Goal: Task Accomplishment & Management: Complete application form

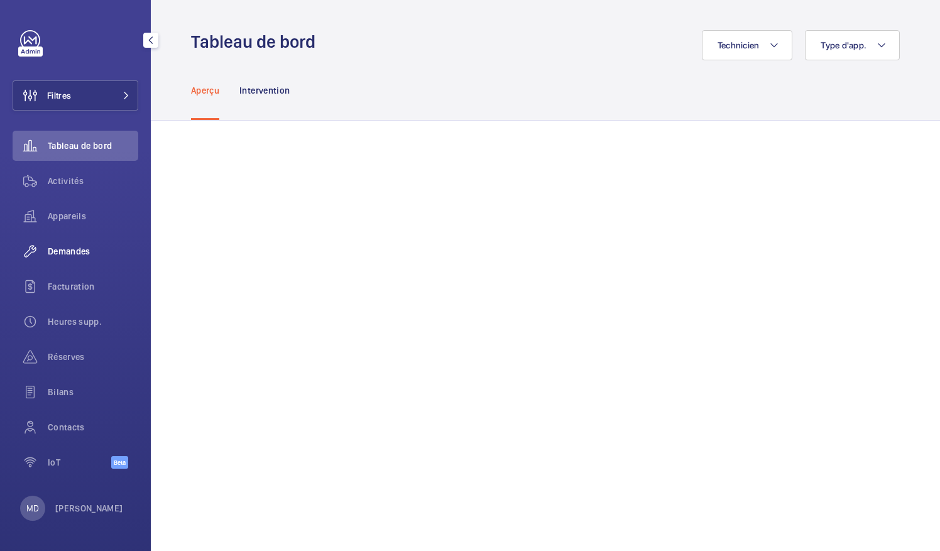
click at [68, 248] on span "Demandes" at bounding box center [93, 251] width 90 height 13
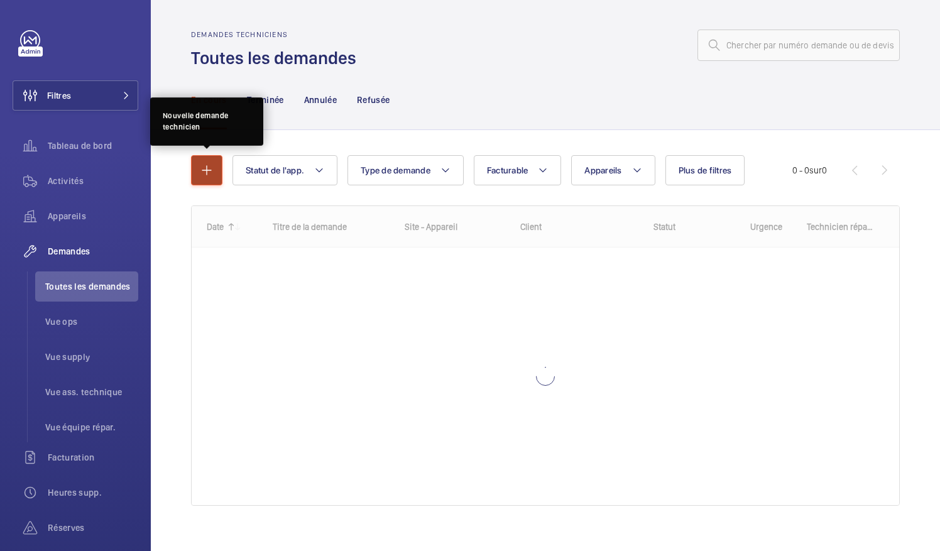
click at [209, 165] on mat-icon "button" at bounding box center [206, 170] width 15 height 15
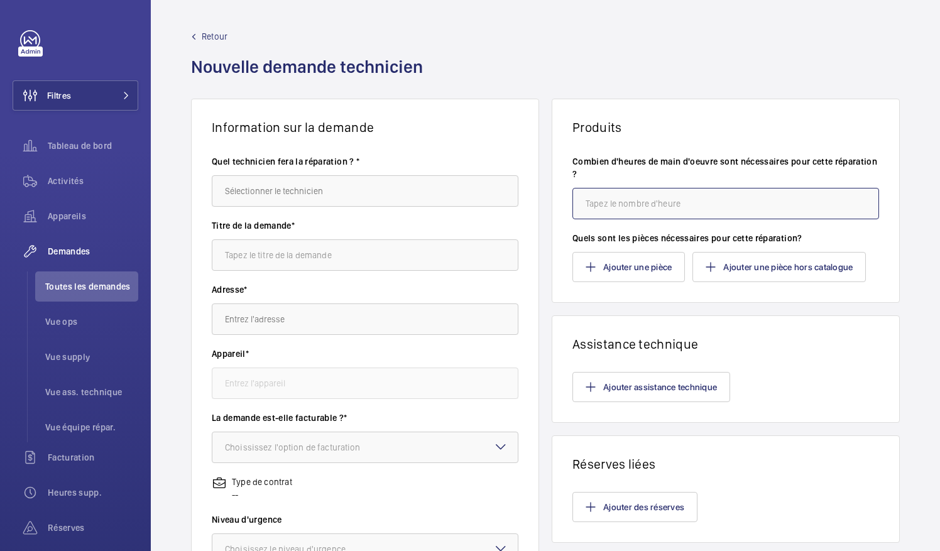
click at [598, 213] on input "number" at bounding box center [726, 203] width 307 height 31
click at [651, 278] on button "Ajouter une pièce" at bounding box center [629, 267] width 112 height 30
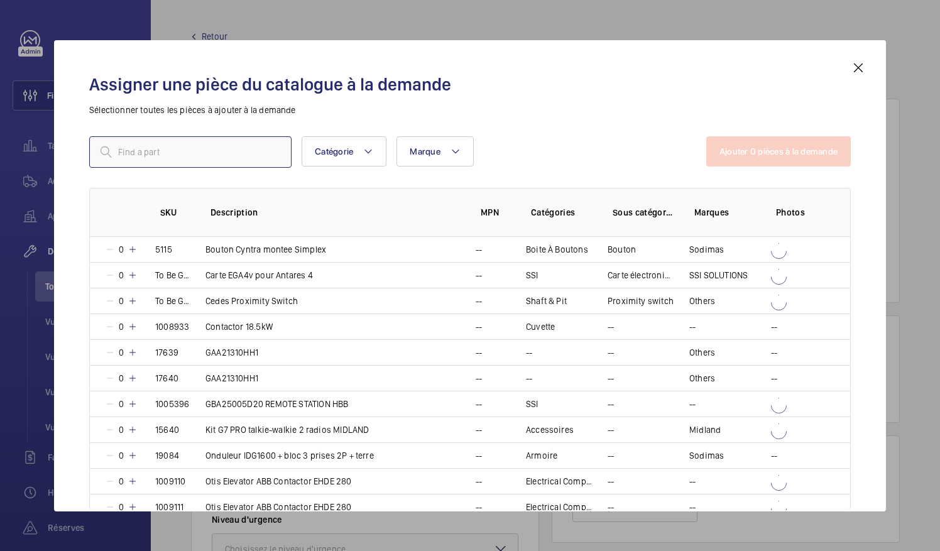
click at [238, 151] on input "text" at bounding box center [190, 151] width 202 height 31
paste input "Bornier enfichable 3.5mm -"
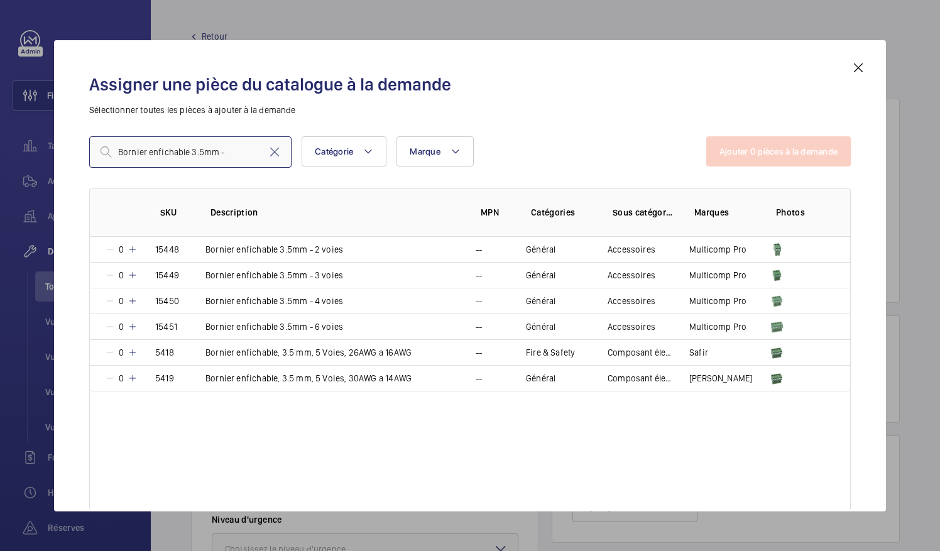
type input "Bornier enfichable 3.5mm -"
drag, startPoint x: 234, startPoint y: 153, endPoint x: 81, endPoint y: 168, distance: 153.4
click at [81, 168] on div "Assigner une pièce du catalogue à la demande Sélectionner toutes les pièces à a…" at bounding box center [470, 285] width 792 height 451
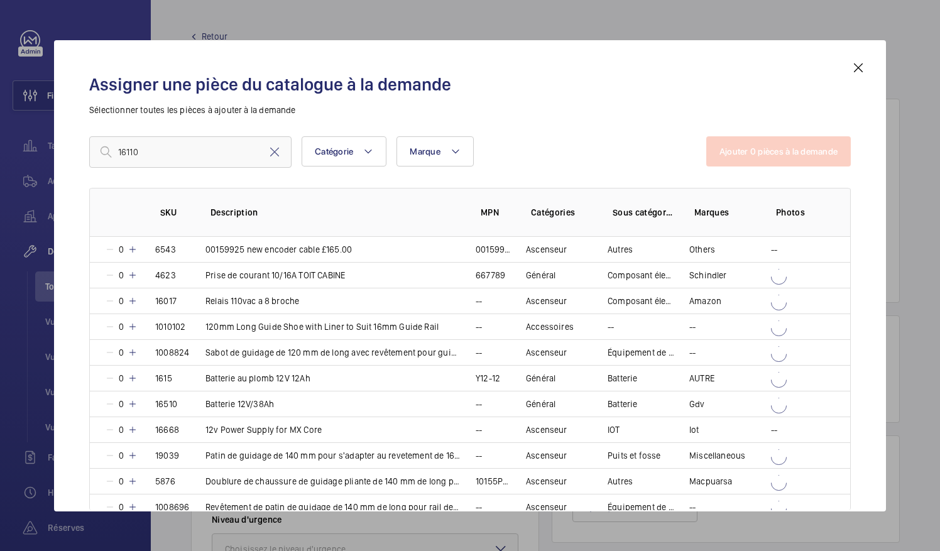
drag, startPoint x: 81, startPoint y: 168, endPoint x: 126, endPoint y: 196, distance: 52.8
click at [126, 196] on div "Assigner une pièce du catalogue à la demande Sélectionner toutes les pièces à a…" at bounding box center [470, 285] width 792 height 451
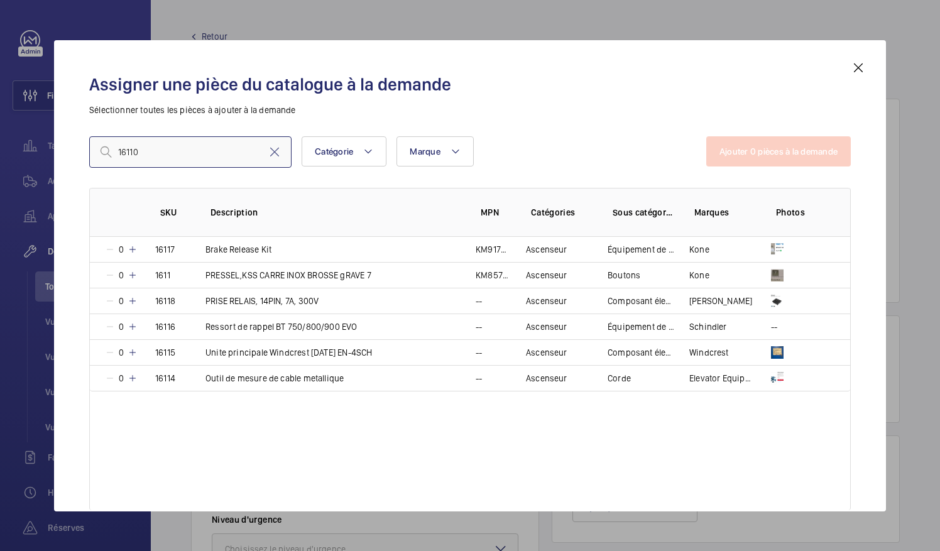
drag, startPoint x: 158, startPoint y: 148, endPoint x: 104, endPoint y: 155, distance: 54.5
click at [104, 155] on div "16110" at bounding box center [190, 151] width 202 height 31
paste input "Bornier enfichable 3.5mm -"
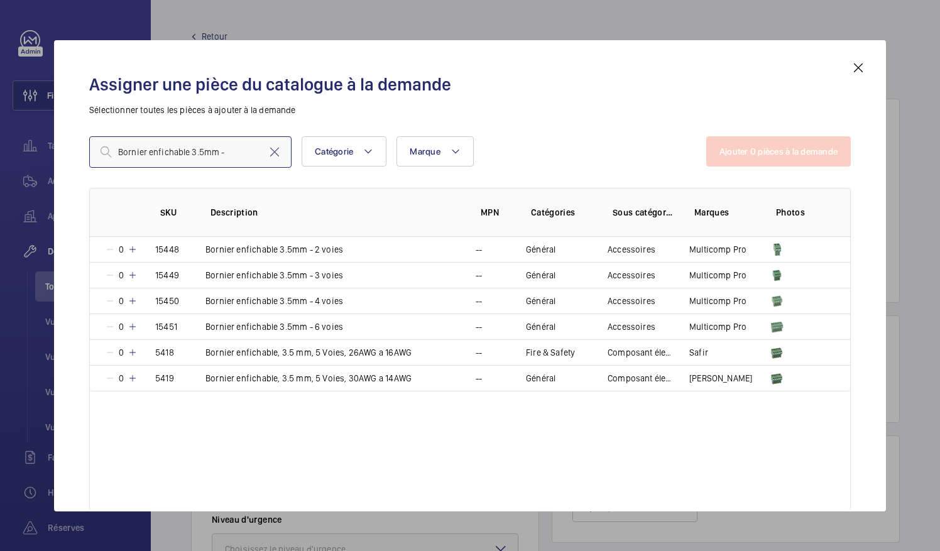
type input "Bornier enfichable 3.5mm -"
drag, startPoint x: 234, startPoint y: 152, endPoint x: 117, endPoint y: 161, distance: 117.2
click at [117, 161] on input "Bornier enfichable 3.5mm -" at bounding box center [190, 151] width 202 height 31
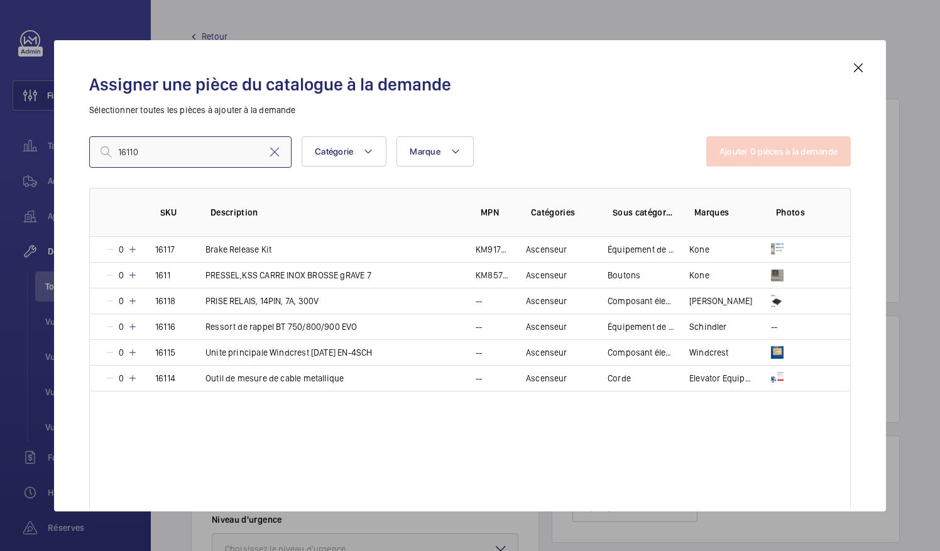
type input "16110"
drag, startPoint x: 200, startPoint y: 163, endPoint x: 106, endPoint y: 163, distance: 94.9
click at [106, 163] on input "16110" at bounding box center [190, 151] width 202 height 31
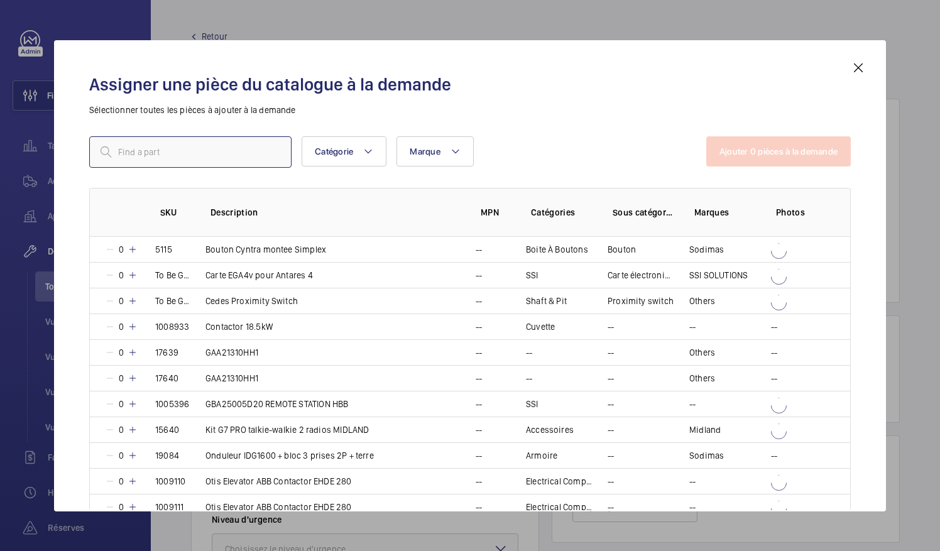
paste input "Bornier enfichable 3.5mm -"
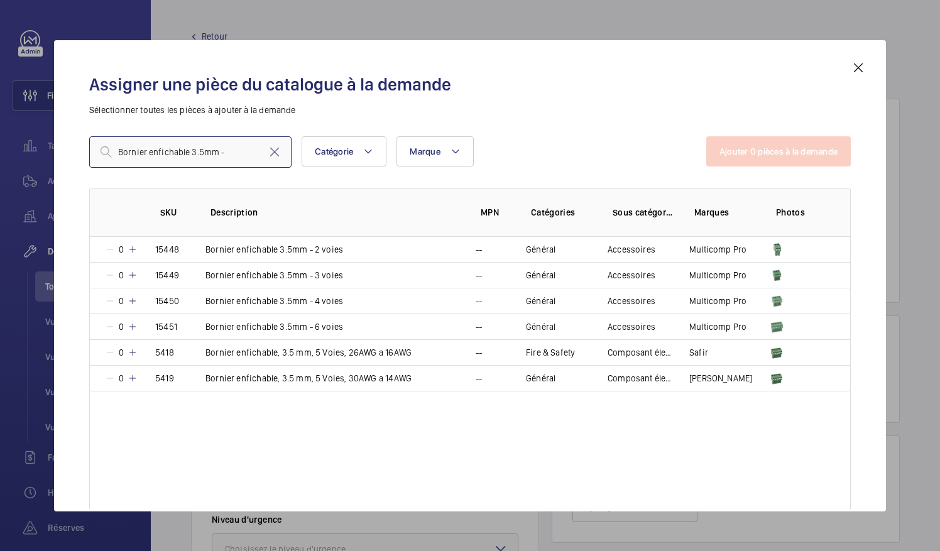
type input "Bornier enfichable 3.5mm -"
